Goal: Information Seeking & Learning: Learn about a topic

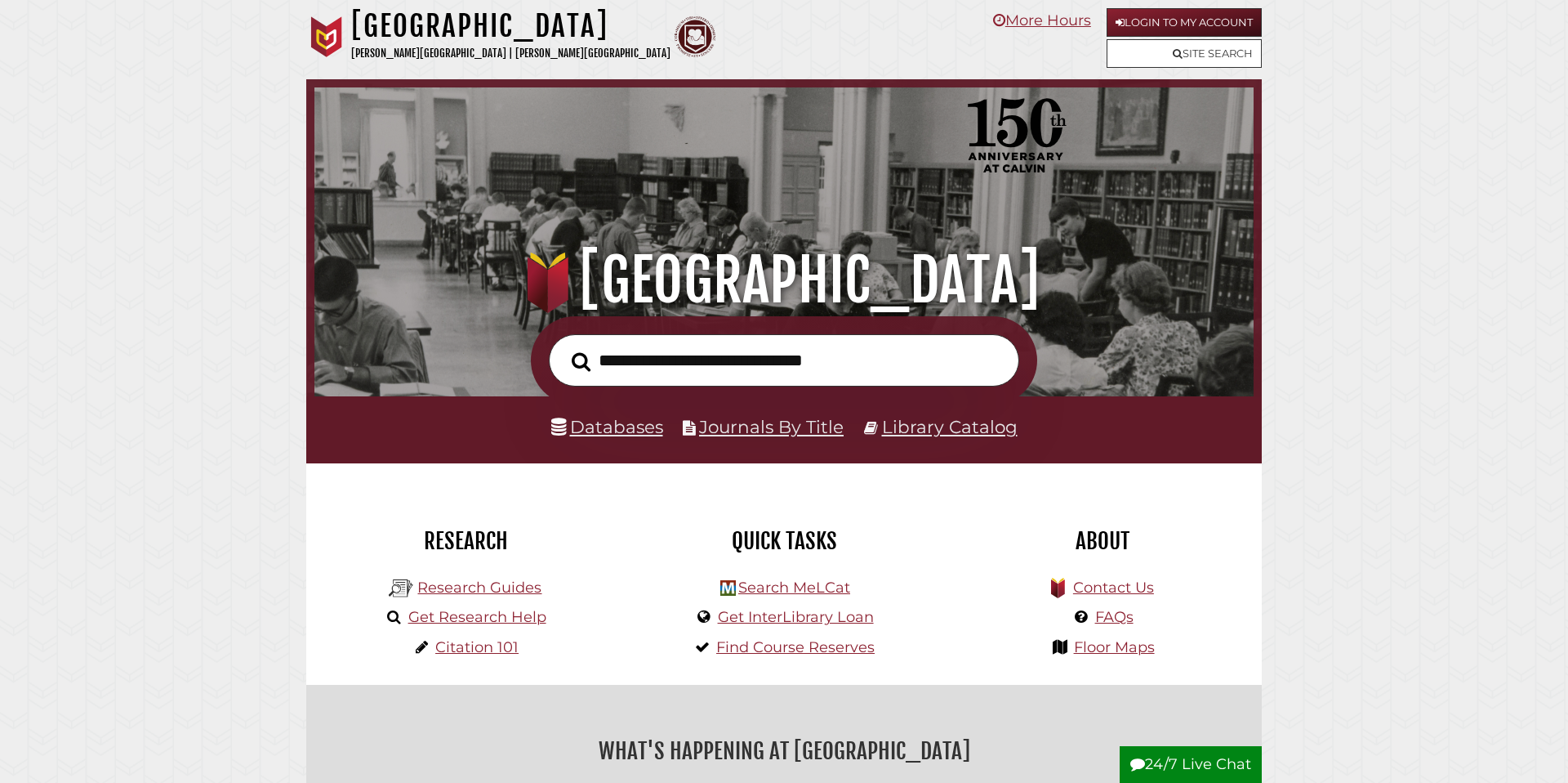
scroll to position [310, 931]
click at [640, 361] on input "text" at bounding box center [784, 361] width 471 height 53
paste input "**********"
type input "**********"
click at [563, 347] on button "Search" at bounding box center [580, 362] width 35 height 29
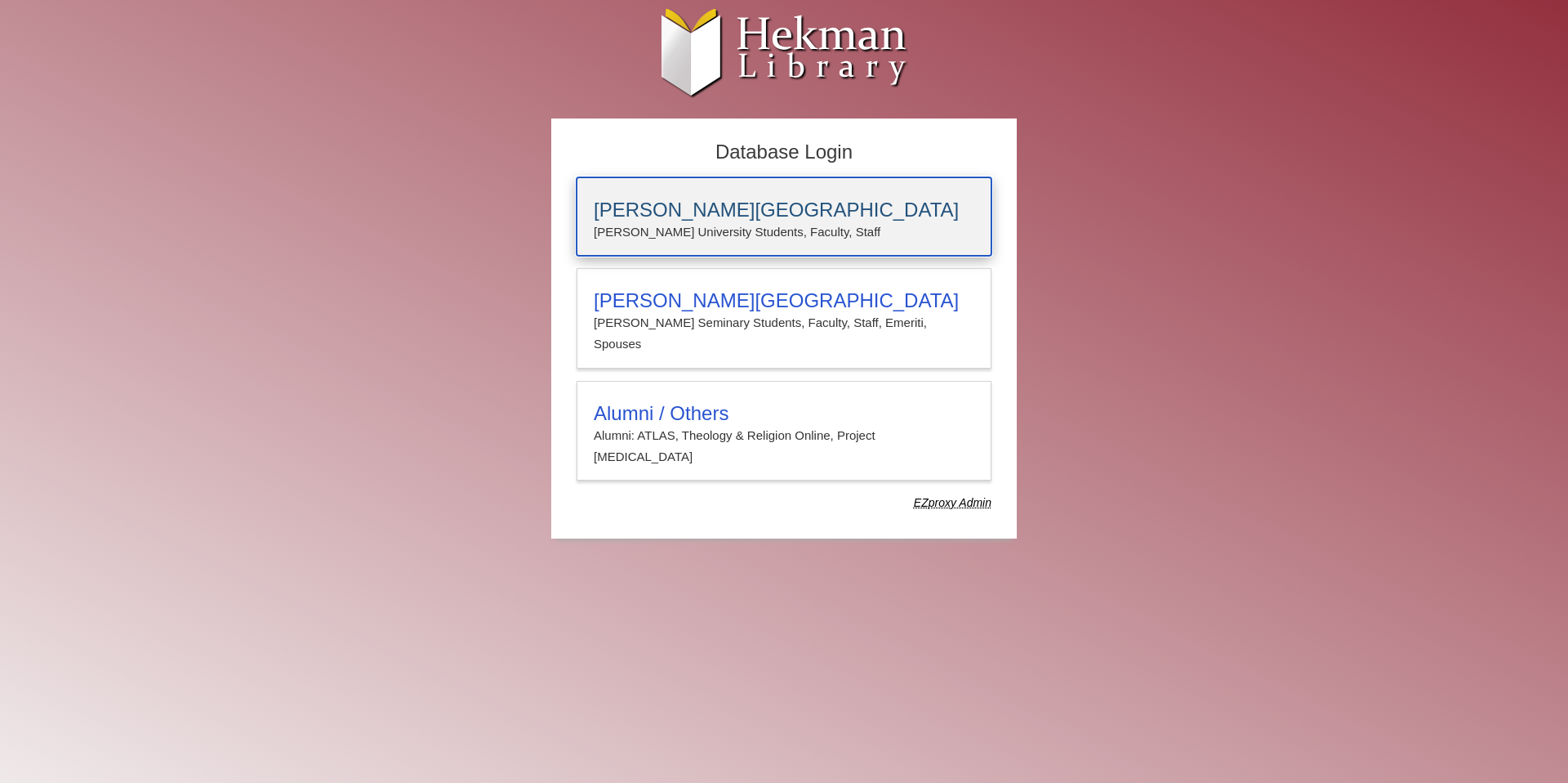
click at [677, 202] on h3 "[PERSON_NAME][GEOGRAPHIC_DATA]" at bounding box center [784, 210] width 381 height 23
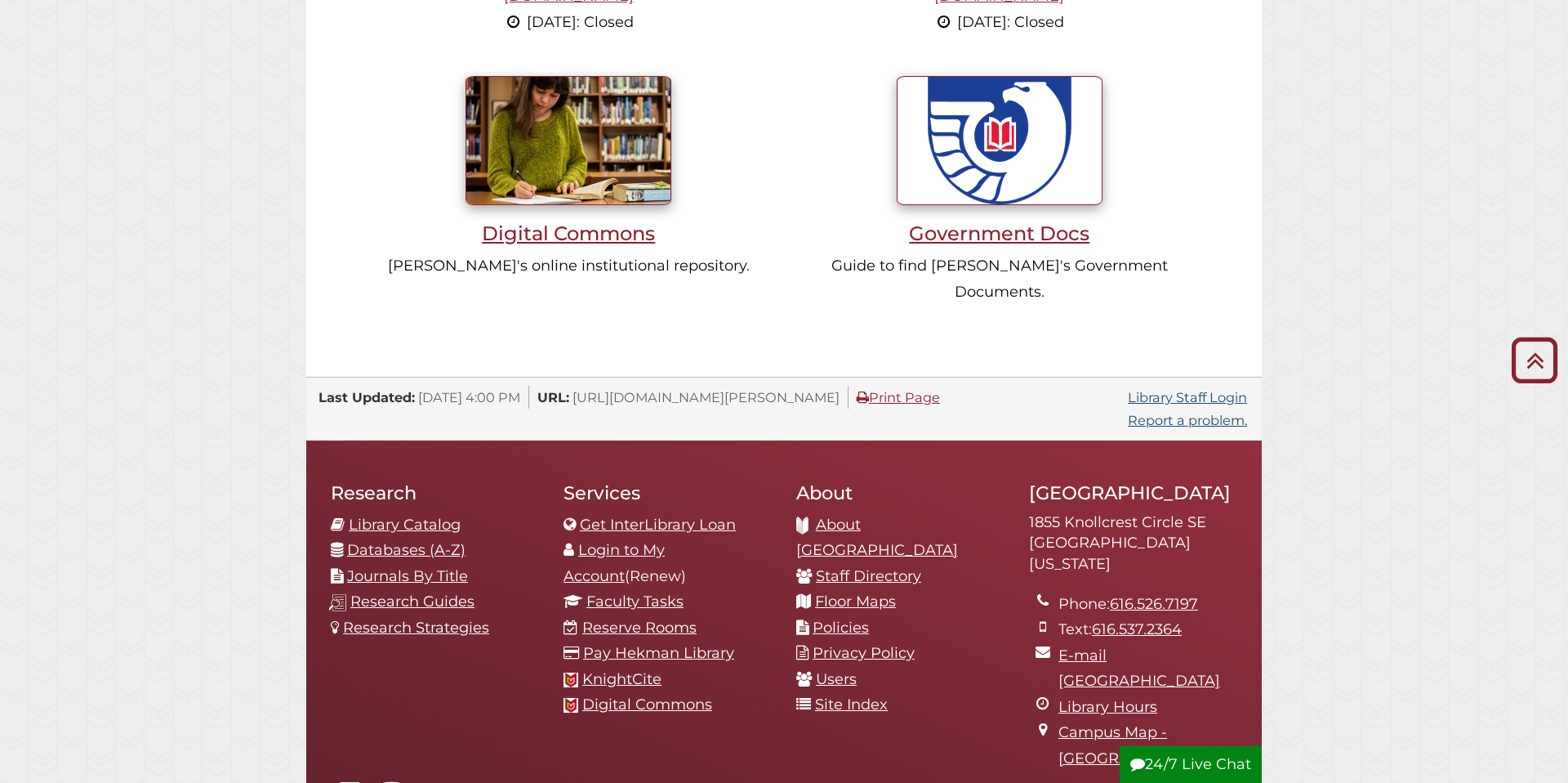
scroll to position [1671, 0]
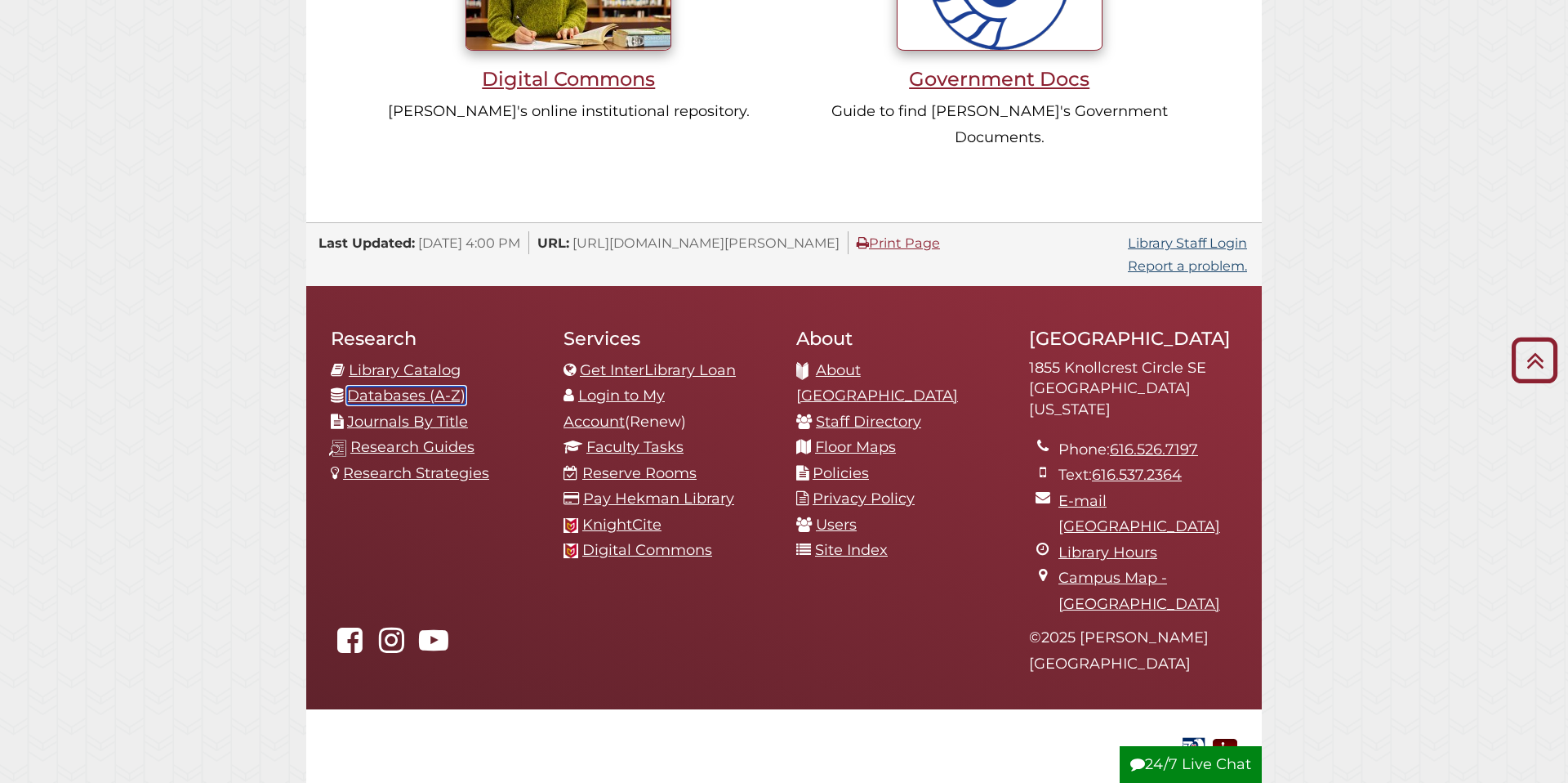
click at [426, 387] on link "Databases (A-Z)" at bounding box center [406, 395] width 118 height 18
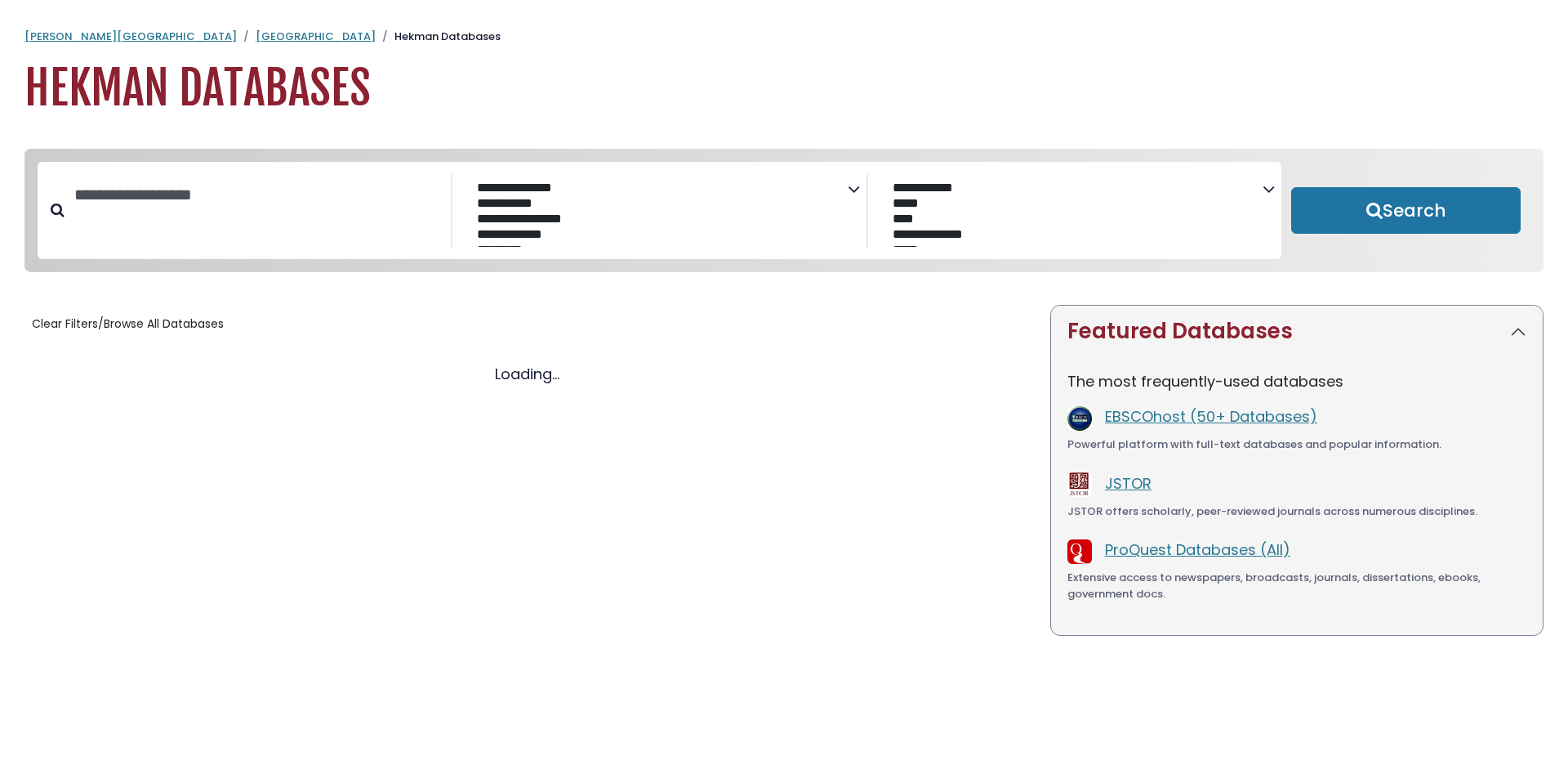
select select "Database Subject Filter"
select select "Database Vendors Filter"
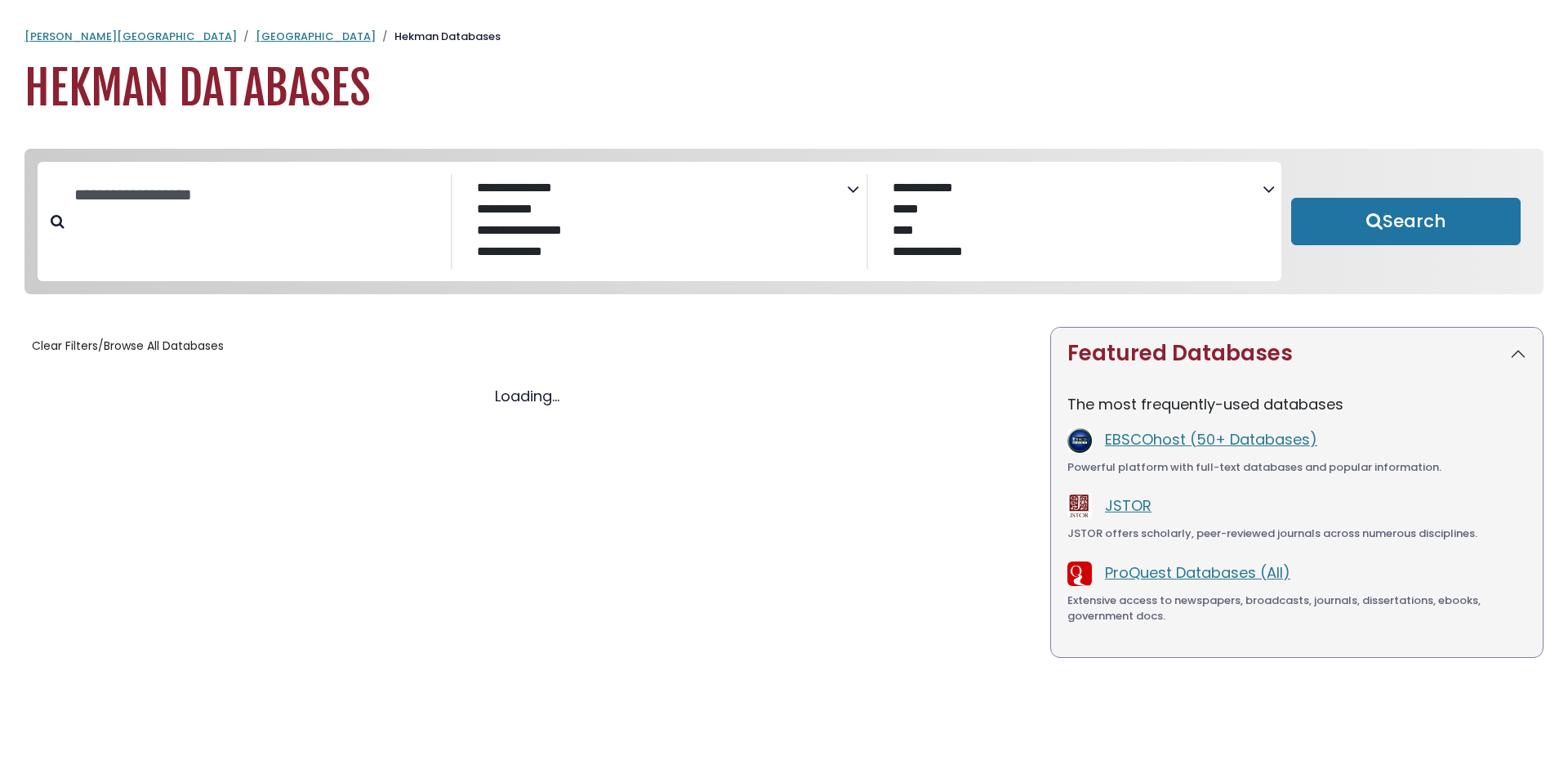
select select "Database Subject Filter"
select select "Database Vendors Filter"
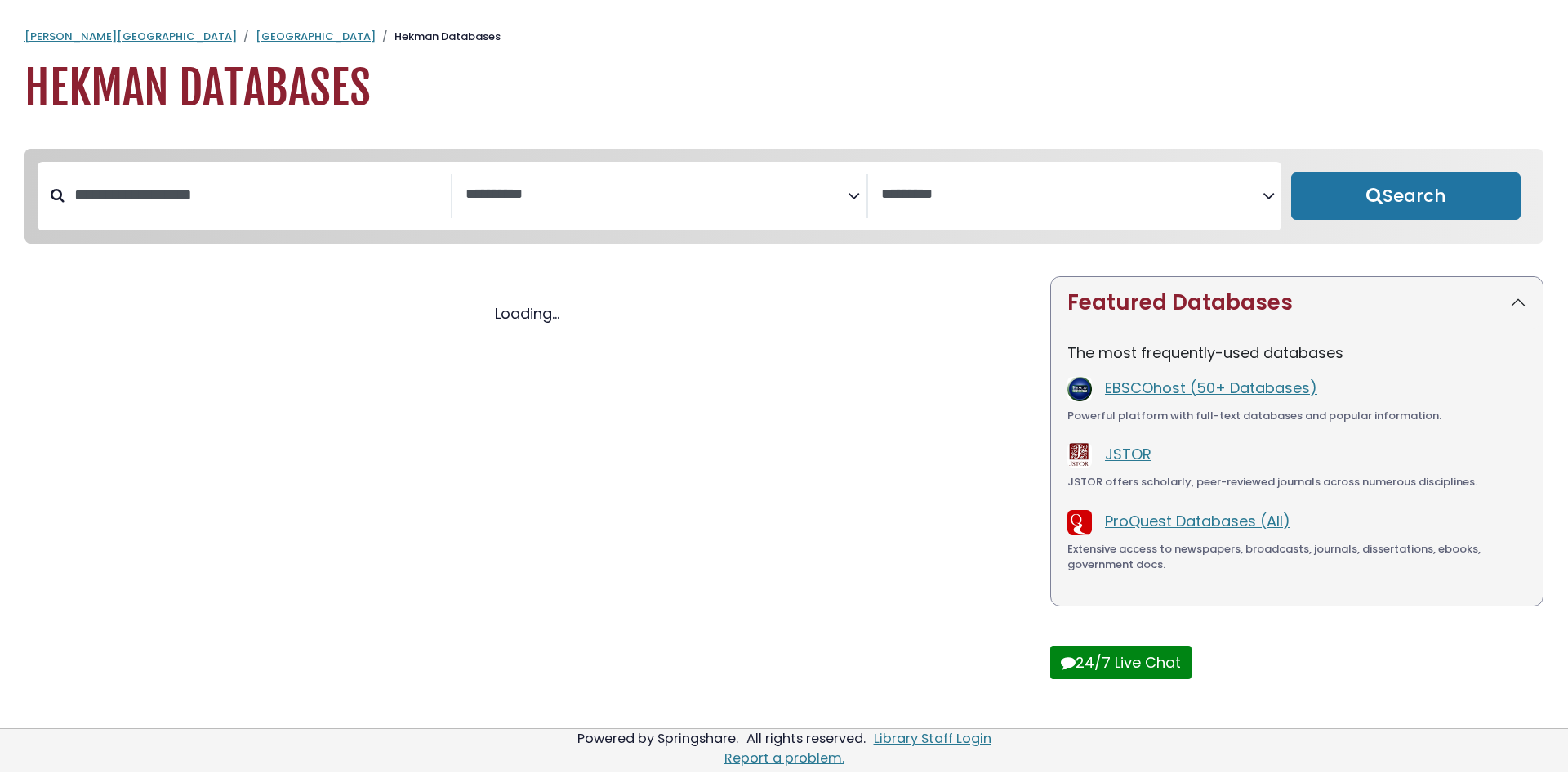
select select "Database Subject Filter"
select select "Database Vendors Filter"
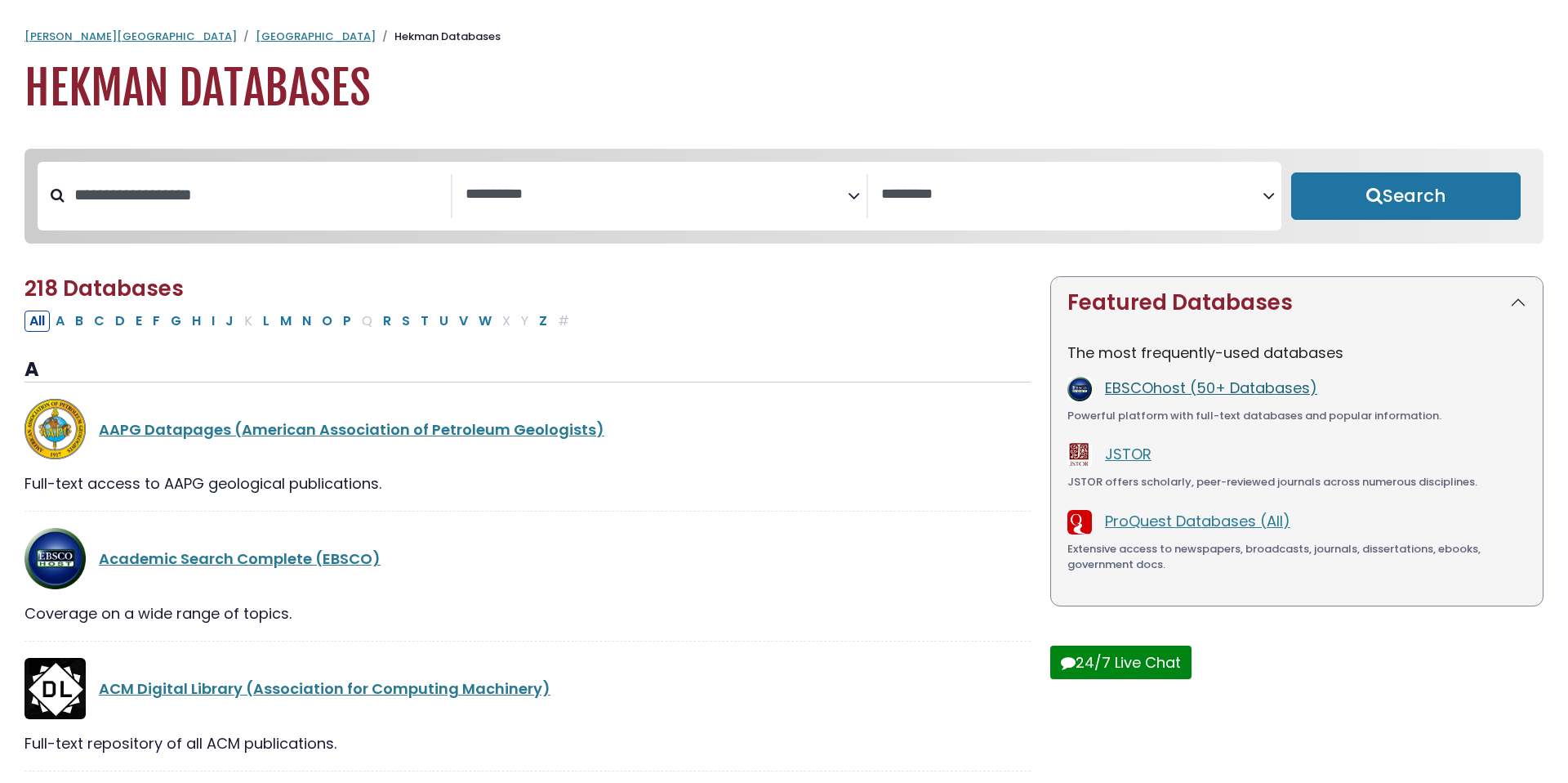
click at [1153, 398] on link "EBSCOhost (50+ Databases)" at bounding box center [1211, 388] width 213 height 21
